Goal: Task Accomplishment & Management: Manage account settings

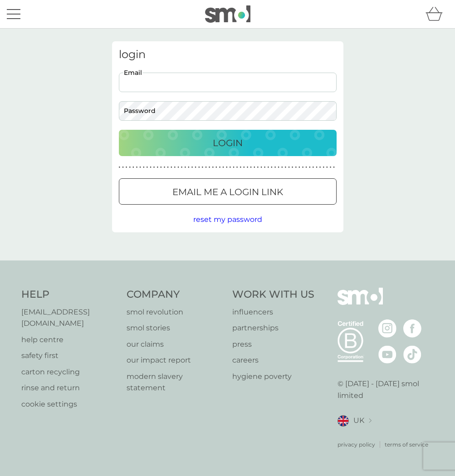
type input "[EMAIL_ADDRESS][DOMAIN_NAME]"
click at [227, 142] on button "Login" at bounding box center [228, 143] width 218 height 26
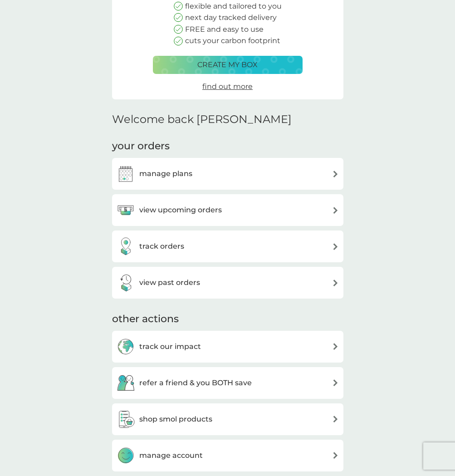
scroll to position [115, 0]
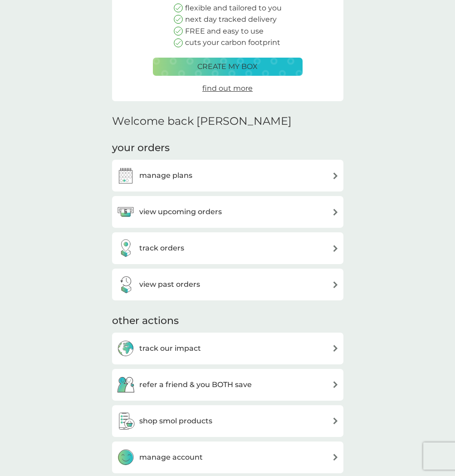
click at [260, 183] on div "manage plans" at bounding box center [227, 176] width 231 height 32
click at [254, 171] on div "manage plans" at bounding box center [228, 175] width 222 height 18
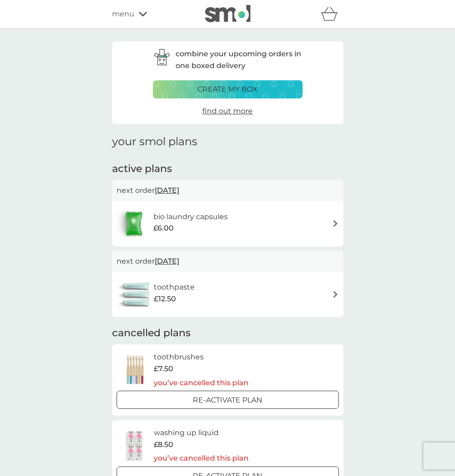
click at [303, 224] on div "bio laundry capsules £6.00" at bounding box center [228, 224] width 222 height 32
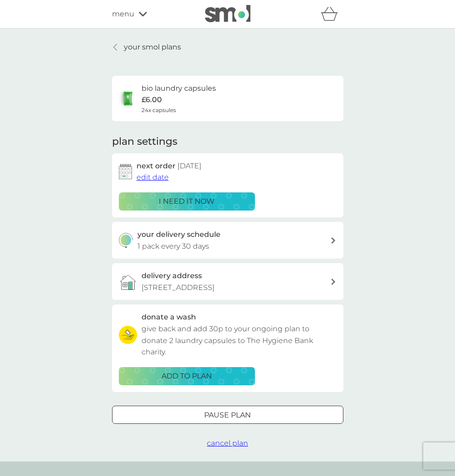
click at [239, 440] on span "cancel plan" at bounding box center [227, 443] width 41 height 9
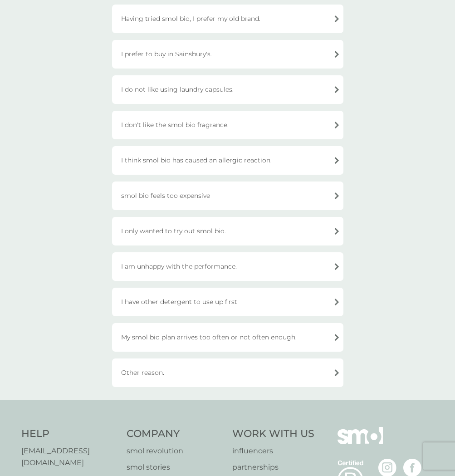
scroll to position [105, 0]
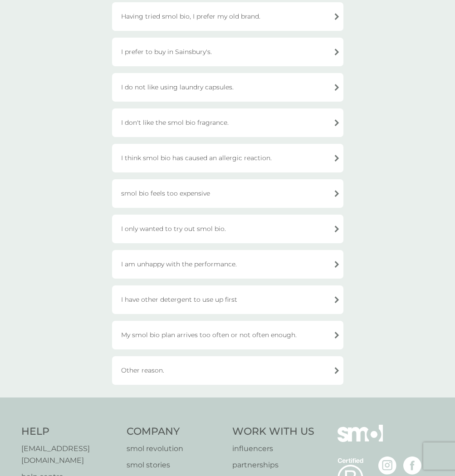
click at [225, 127] on div "I don't like the smol bio fragrance." at bounding box center [227, 122] width 231 height 29
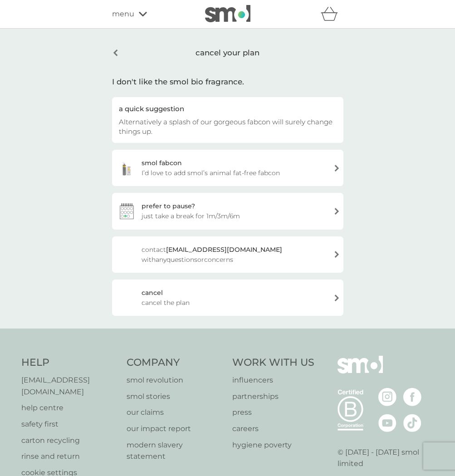
scroll to position [0, 0]
click at [230, 51] on div "cancel your plan" at bounding box center [227, 52] width 231 height 23
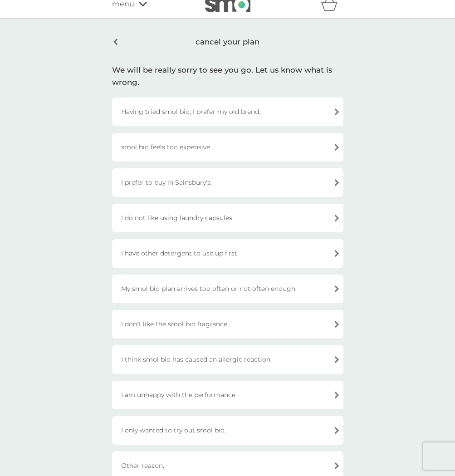
scroll to position [8, 0]
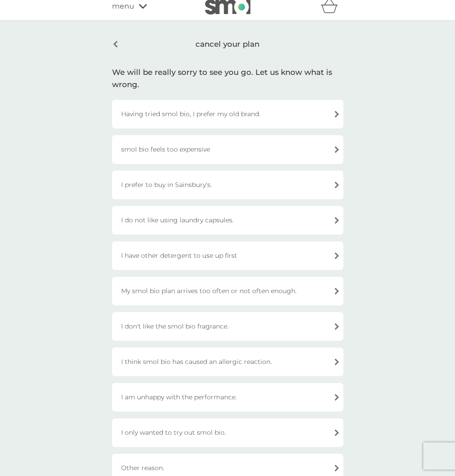
click at [257, 144] on div "smol bio feels too expensive" at bounding box center [227, 149] width 231 height 29
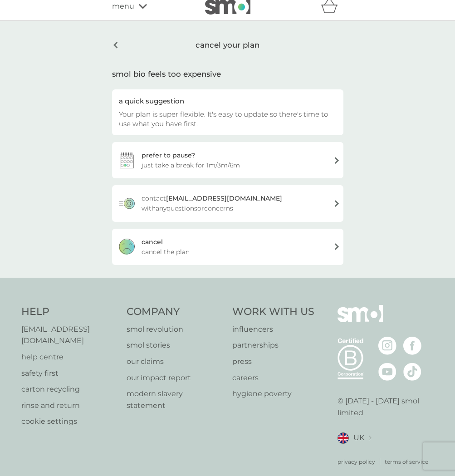
click at [260, 244] on div "cancel cancel the plan" at bounding box center [227, 247] width 231 height 36
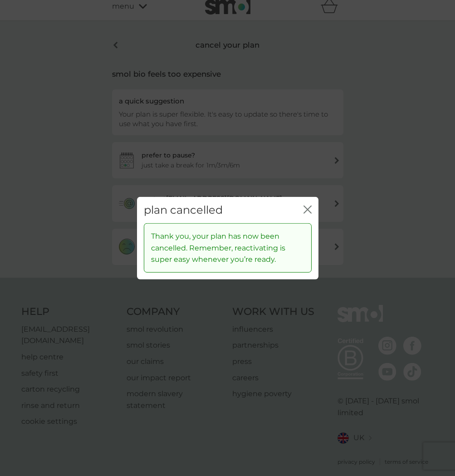
click at [308, 210] on icon "close" at bounding box center [310, 208] width 4 height 7
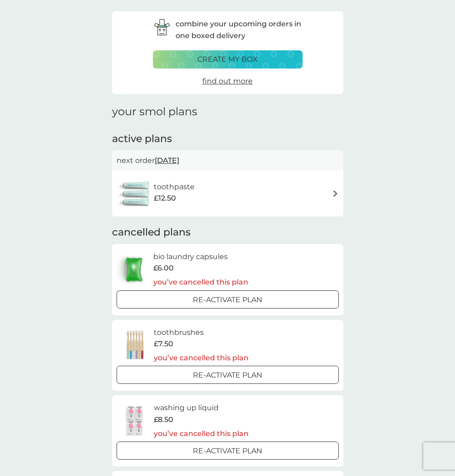
scroll to position [29, 0]
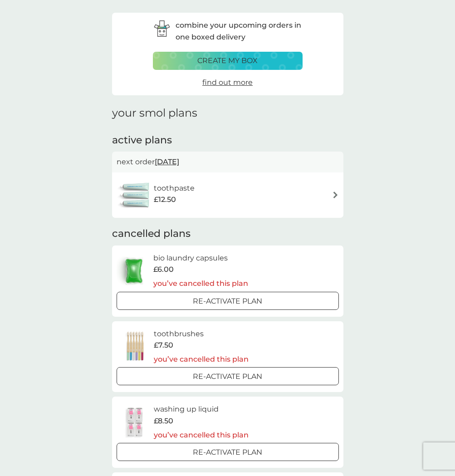
click at [259, 187] on div "toothpaste £12.50" at bounding box center [228, 195] width 222 height 32
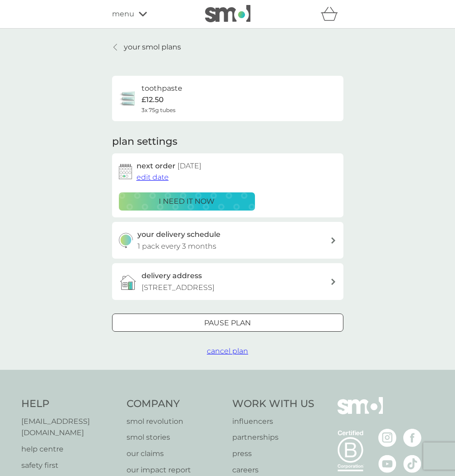
click at [239, 347] on span "cancel plan" at bounding box center [227, 351] width 41 height 9
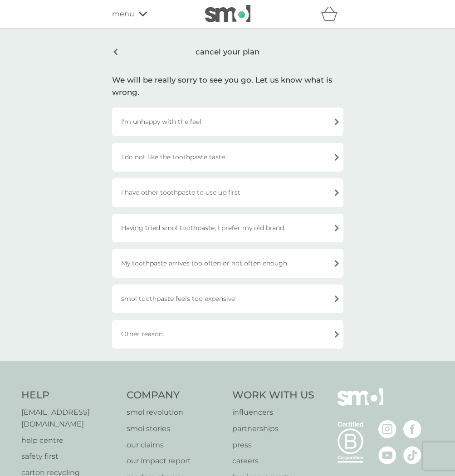
click at [224, 130] on div "I'm unhappy with the feel." at bounding box center [227, 122] width 231 height 29
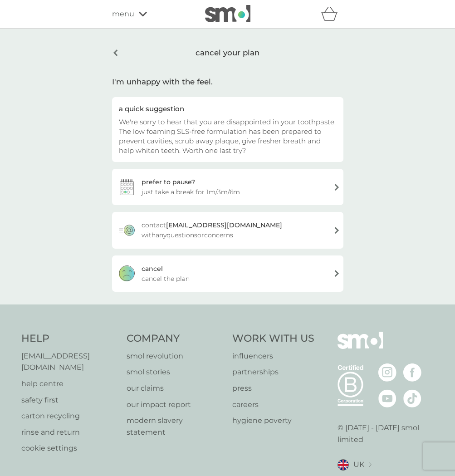
click at [245, 271] on div "cancel cancel the plan" at bounding box center [227, 273] width 231 height 36
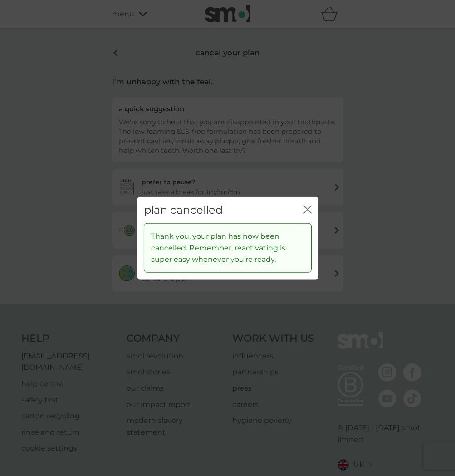
click at [308, 209] on icon "close" at bounding box center [310, 208] width 4 height 7
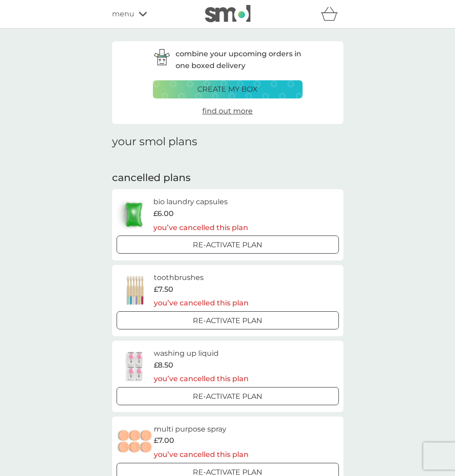
click at [125, 12] on span "menu" at bounding box center [123, 14] width 22 height 12
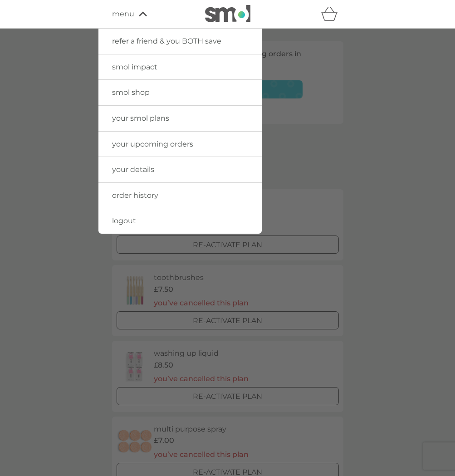
click at [161, 89] on link "smol shop" at bounding box center [179, 92] width 163 height 25
